Goal: Information Seeking & Learning: Find specific fact

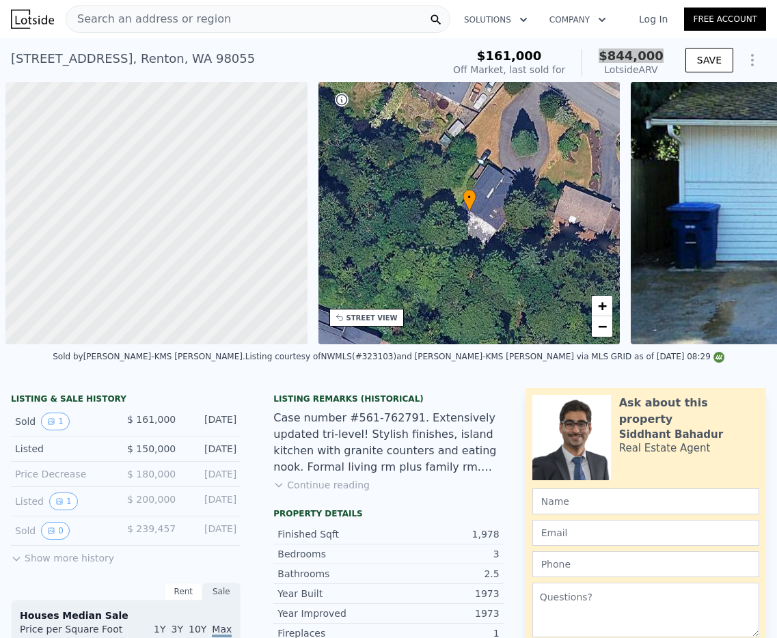
scroll to position [0, 5]
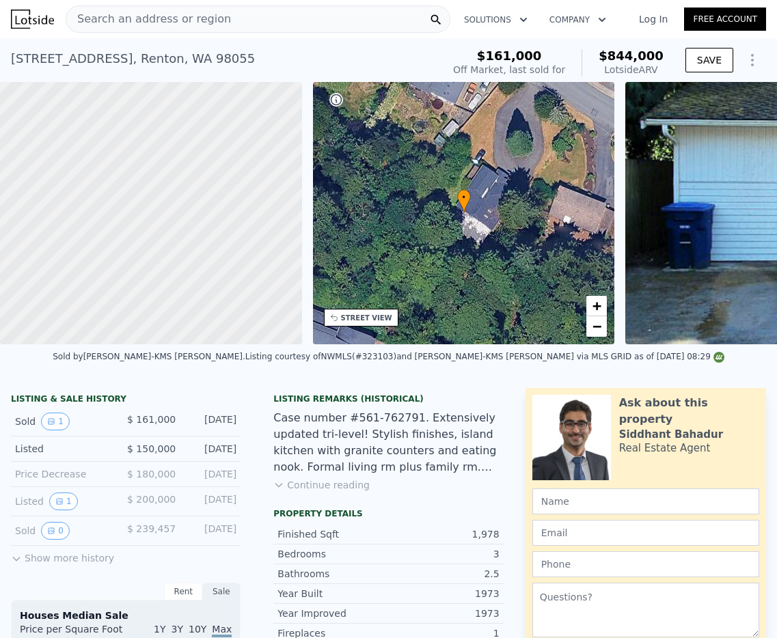
click at [377, 320] on div "STREET VIEW" at bounding box center [366, 318] width 51 height 10
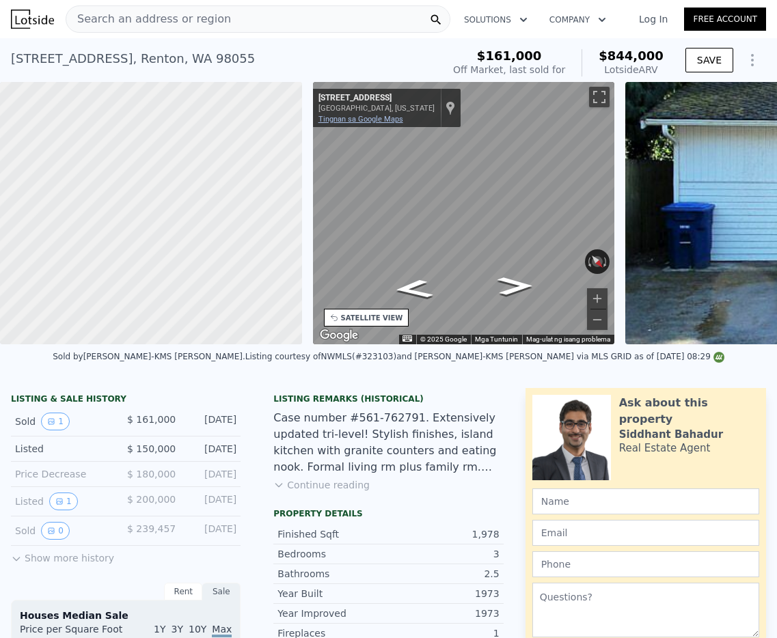
click at [394, 123] on link "Tingnan sa Google Maps" at bounding box center [360, 119] width 85 height 9
click at [293, 16] on div "Search an address or region" at bounding box center [258, 18] width 385 height 27
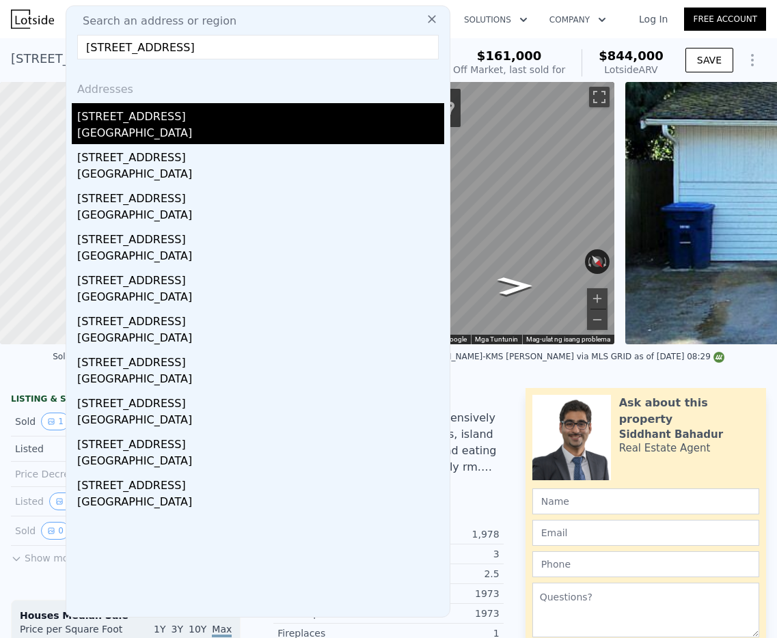
type input "[STREET_ADDRESS]"
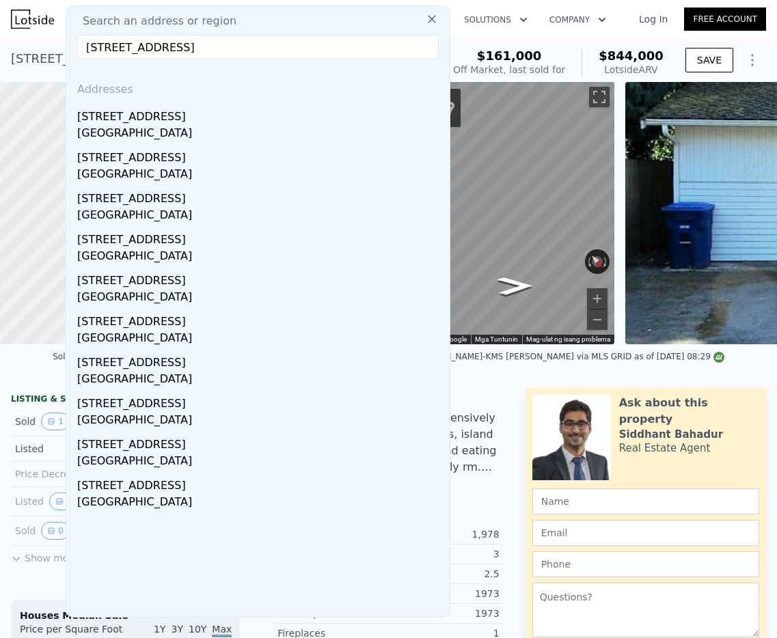
drag, startPoint x: 195, startPoint y: 123, endPoint x: 124, endPoint y: 1, distance: 141.5
click at [196, 123] on div "[STREET_ADDRESS]" at bounding box center [260, 114] width 367 height 22
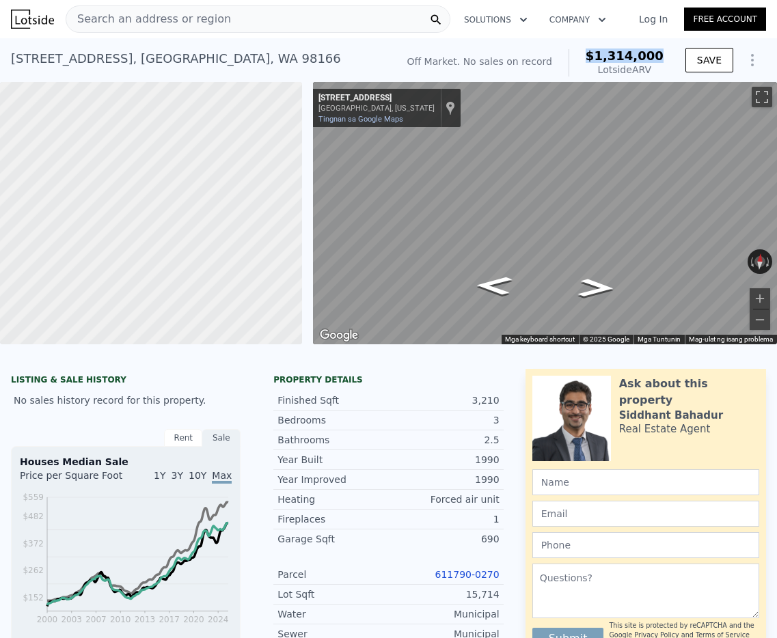
drag, startPoint x: 670, startPoint y: 54, endPoint x: 598, endPoint y: 60, distance: 72.0
click at [598, 60] on div "Off Market. No sales on record $1,314,000 Lotside ARV SAVE" at bounding box center [584, 63] width 365 height 38
copy span "$1,314,000"
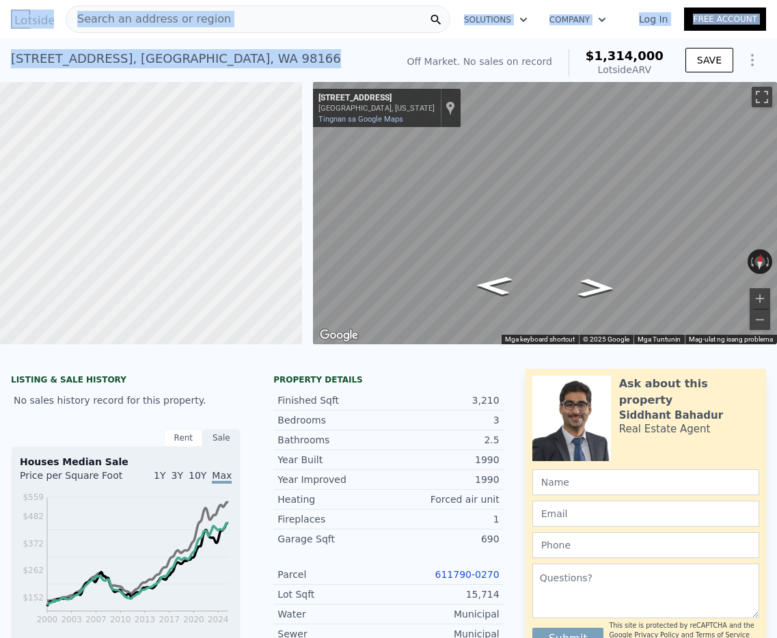
drag, startPoint x: 284, startPoint y: 57, endPoint x: -6, endPoint y: 66, distance: 290.6
click at [0, 66] on html "Search an address or region Solutions Company Open main menu Log In Free Accoun…" at bounding box center [388, 319] width 777 height 638
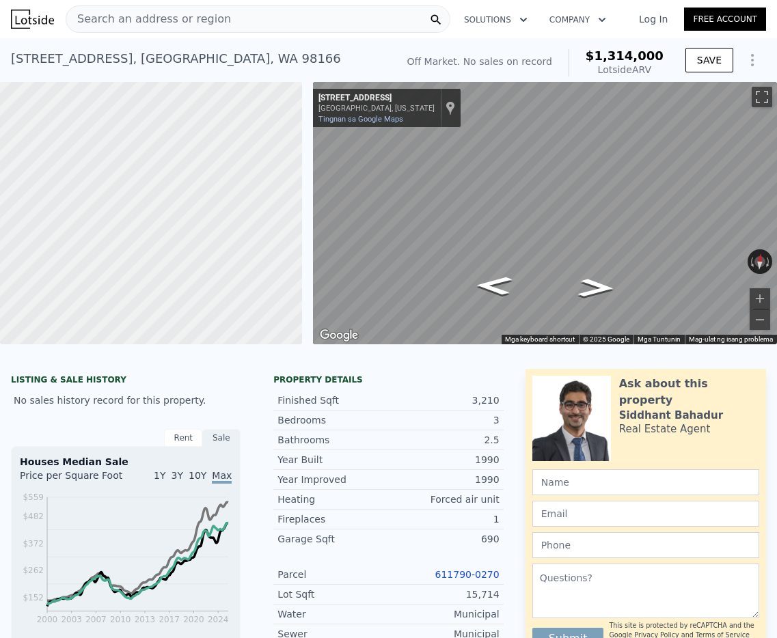
click at [333, 30] on div "Search an address or region" at bounding box center [258, 18] width 385 height 27
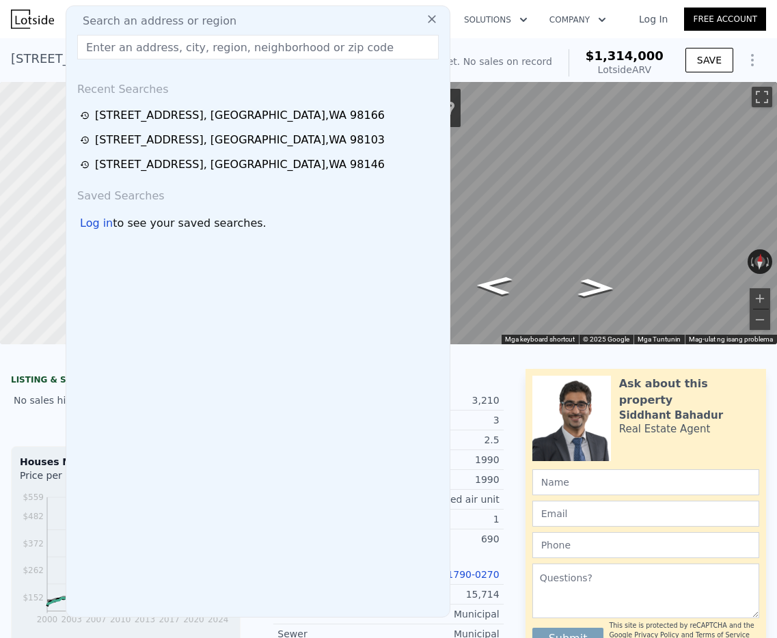
click at [264, 51] on input "text" at bounding box center [258, 47] width 362 height 25
click at [483, 42] on div "[STREET_ADDRESS] No sales on record (~ARV $1.314m ) Off Market. No sales on rec…" at bounding box center [388, 60] width 777 height 44
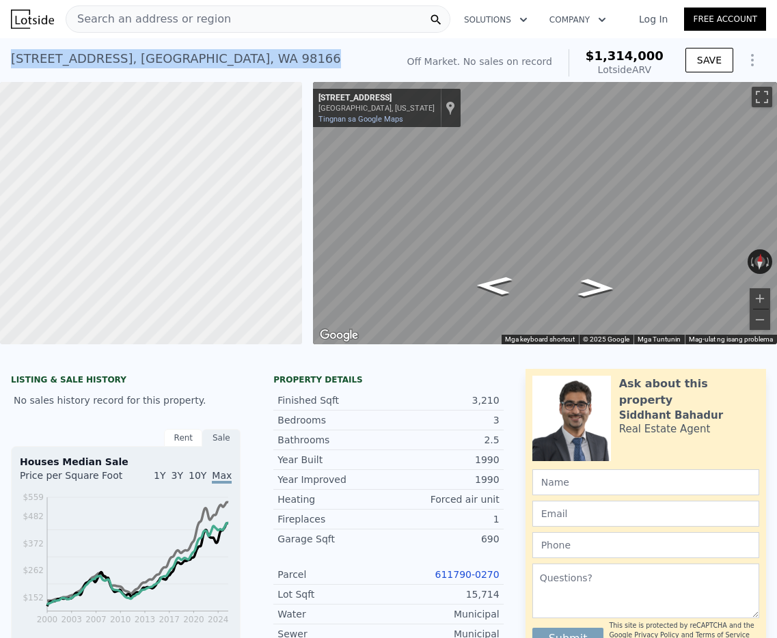
drag, startPoint x: 164, startPoint y: 59, endPoint x: 172, endPoint y: 0, distance: 59.9
click at [13, 62] on div "[STREET_ADDRESS] No sales on record (~ARV $1.314m )" at bounding box center [201, 63] width 380 height 38
copy div "[STREET_ADDRESS]"
